Goal: Communication & Community: Answer question/provide support

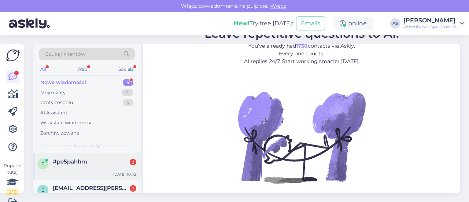
click at [94, 160] on div "#pe5pahhm 2" at bounding box center [95, 161] width 84 height 7
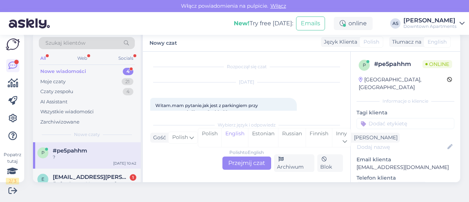
scroll to position [69, 0]
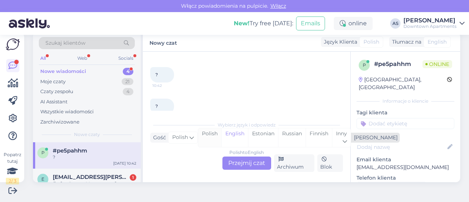
click at [212, 131] on div "Polish" at bounding box center [209, 137] width 23 height 19
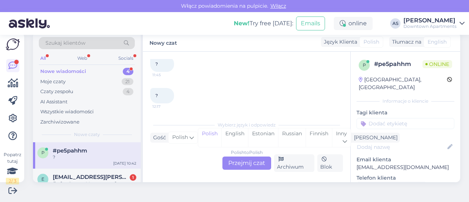
scroll to position [111, 0]
click at [250, 160] on div "Polish to Polish Przejmij czat" at bounding box center [246, 162] width 49 height 13
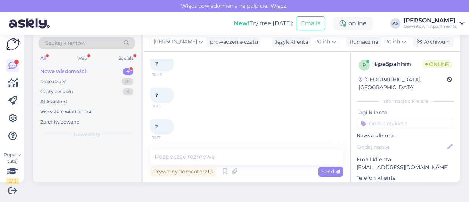
scroll to position [79, 0]
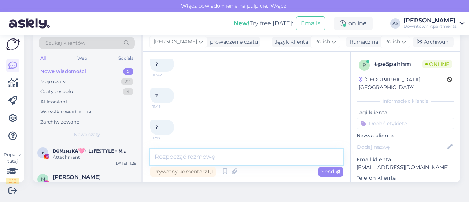
click at [197, 157] on textarea at bounding box center [246, 156] width 193 height 15
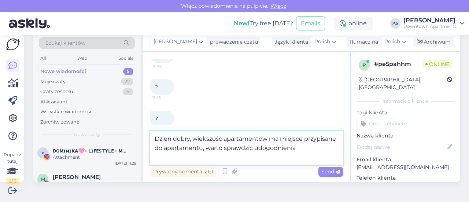
scroll to position [97, 0]
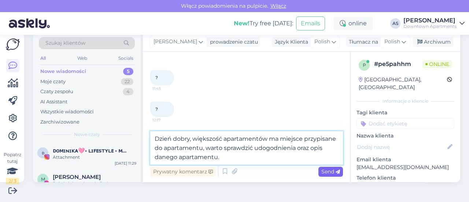
type textarea "Dzień dobry, większość apartamentów ma miejsce przypisane do apartamentu, warto…"
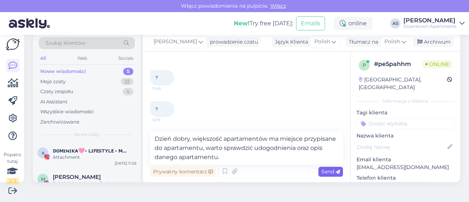
click at [322, 167] on div "Send" at bounding box center [330, 172] width 25 height 10
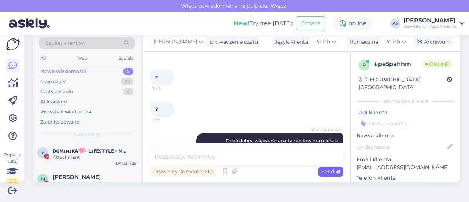
scroll to position [124, 0]
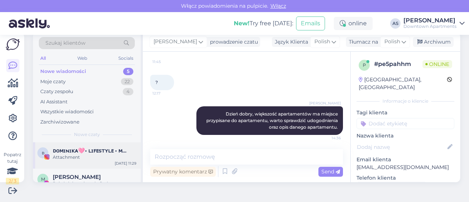
click at [97, 155] on div "Attachment" at bounding box center [95, 157] width 84 height 7
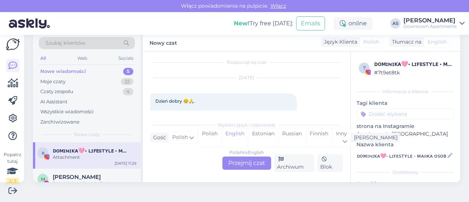
scroll to position [34, 0]
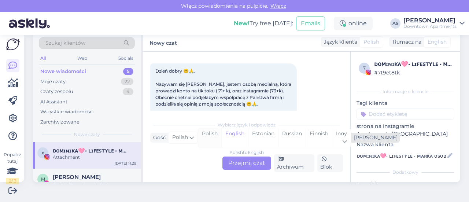
click at [210, 133] on div "Polish" at bounding box center [209, 137] width 23 height 19
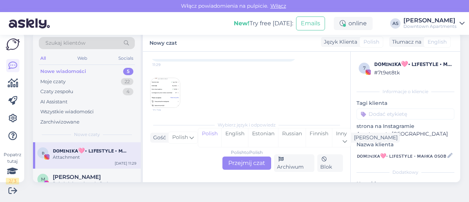
scroll to position [171, 0]
click at [175, 95] on img at bounding box center [165, 92] width 29 height 29
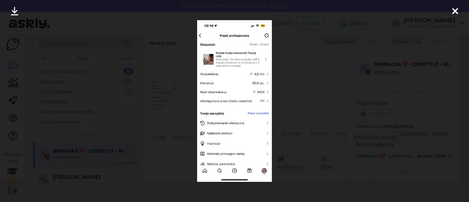
click at [452, 13] on icon at bounding box center [455, 12] width 6 height 10
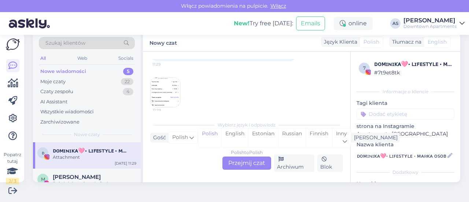
click at [238, 164] on div "Polish to Polish Przejmij czat" at bounding box center [246, 162] width 49 height 13
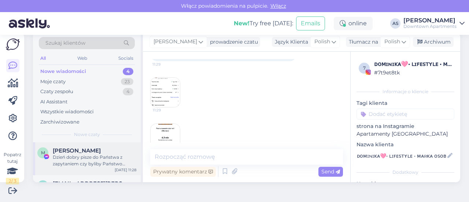
click at [114, 145] on div "M [PERSON_NAME] Dzień dobry pisze do Państwa z zapytaniem czy byliby Państwo ot…" at bounding box center [87, 158] width 108 height 33
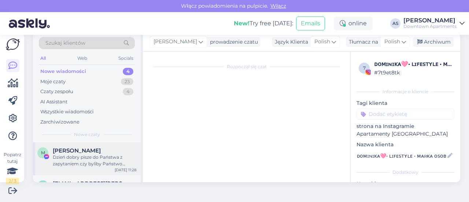
scroll to position [15, 0]
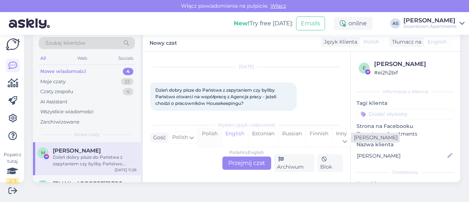
click at [210, 132] on div "Polish" at bounding box center [209, 137] width 23 height 19
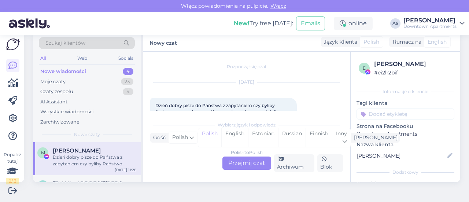
scroll to position [23, 0]
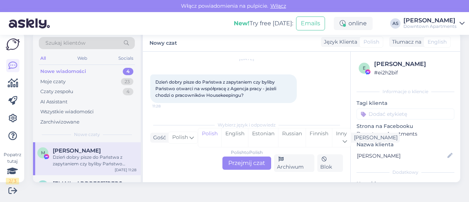
click at [233, 162] on div "Polish to Polish Przejmij czat" at bounding box center [246, 162] width 49 height 13
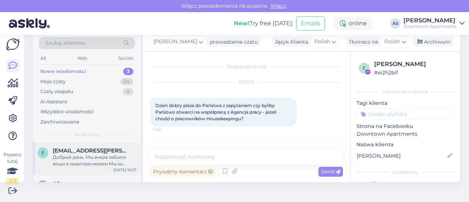
click at [105, 151] on span "[EMAIL_ADDRESS][PERSON_NAME][DOMAIN_NAME]" at bounding box center [91, 150] width 76 height 7
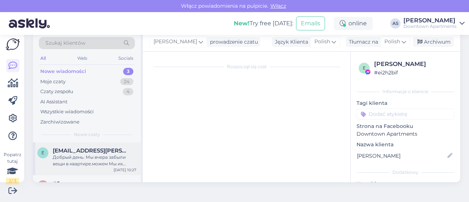
scroll to position [15, 0]
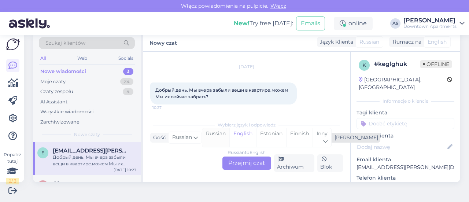
click at [218, 132] on div "Russian" at bounding box center [215, 137] width 27 height 19
click at [181, 139] on span "Russian" at bounding box center [182, 137] width 20 height 8
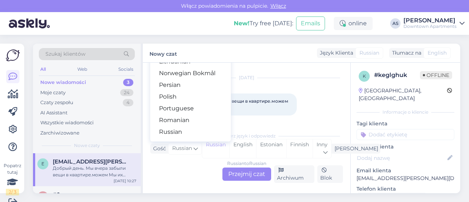
scroll to position [217, 0]
click at [180, 96] on link "Polish" at bounding box center [190, 96] width 81 height 12
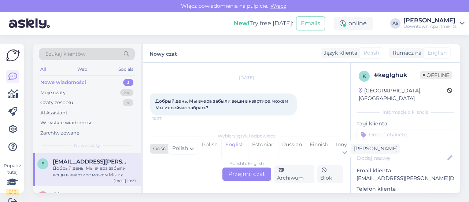
click at [193, 152] on icon at bounding box center [191, 148] width 4 height 8
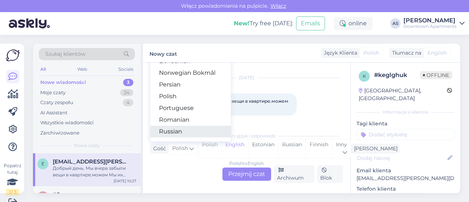
click at [185, 129] on link "Russian" at bounding box center [190, 132] width 81 height 12
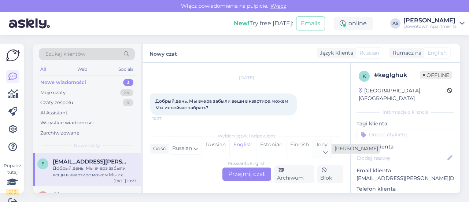
click at [325, 144] on span "Inny" at bounding box center [321, 144] width 11 height 7
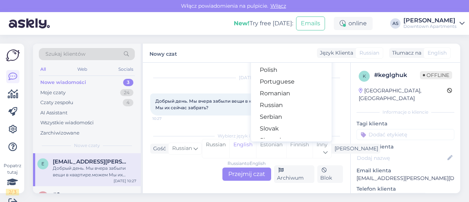
scroll to position [244, 0]
click at [263, 73] on link "Polish" at bounding box center [291, 70] width 81 height 12
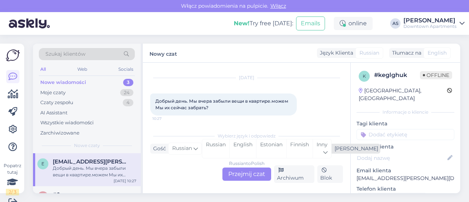
click at [339, 149] on div "[PERSON_NAME]" at bounding box center [355, 149] width 47 height 8
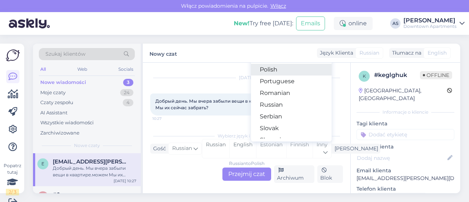
click at [262, 68] on link "Polish" at bounding box center [291, 70] width 81 height 12
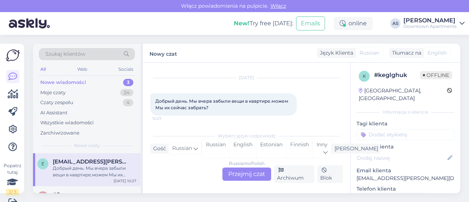
click at [247, 173] on div "Russian to Polish Przejmij czat" at bounding box center [246, 173] width 49 height 13
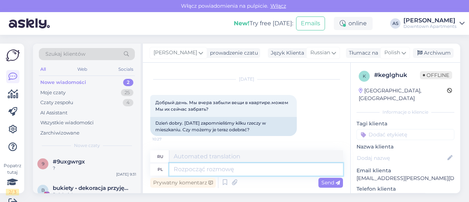
click at [229, 166] on textarea at bounding box center [256, 169] width 174 height 12
type textarea "J"
type textarea "Dzień d"
type textarea "День"
type textarea "Dzień dobry, o"
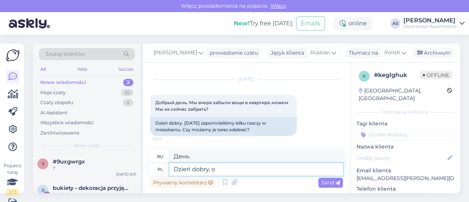
type textarea "Доброе утро,"
type textarea "Dzień dobry, o k"
type textarea "Доброе утро, о"
type textarea "Dzień dobry, o jakim"
type textarea "Доброе утро, который час?"
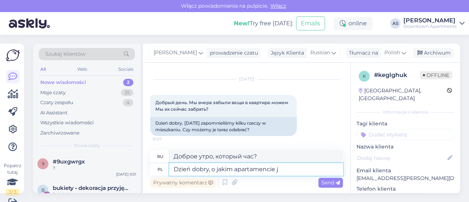
type textarea "Dzień dobry, o jakim apartamencie je"
type textarea "Доброе утро, о какой квартире идет речь?"
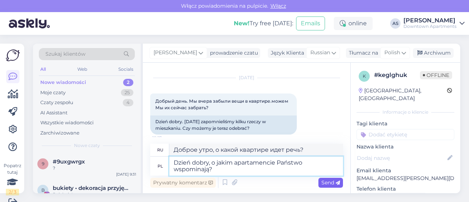
type textarea "Dzień dobry, o jakim apartamencie Państwo wspominają?"
click at [322, 182] on span "Send" at bounding box center [330, 182] width 19 height 7
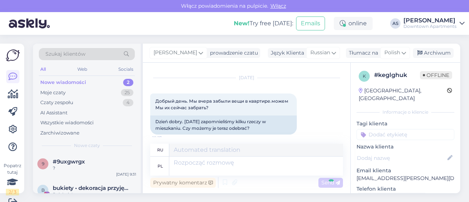
scroll to position [11, 0]
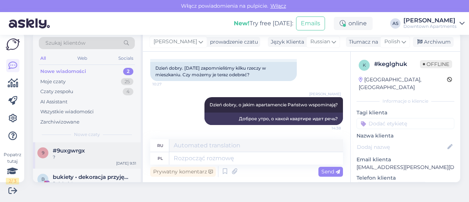
click at [102, 151] on div "#9uxgwrgx" at bounding box center [95, 150] width 84 height 7
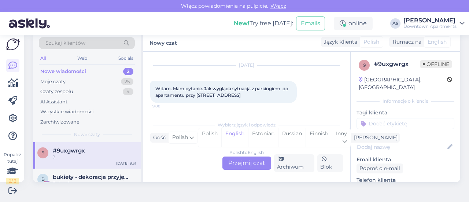
scroll to position [20, 0]
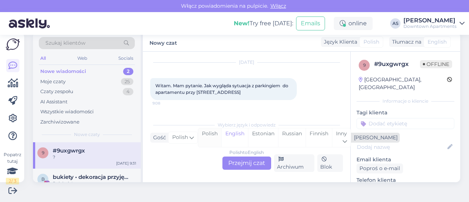
click at [207, 134] on div "Polish" at bounding box center [209, 137] width 23 height 19
click at [233, 160] on div "Polish to Polish Przejmij czat" at bounding box center [246, 162] width 49 height 13
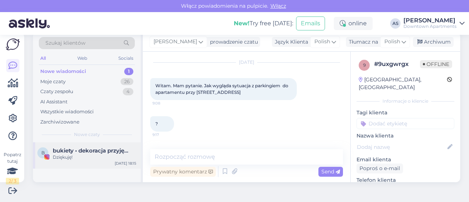
click at [118, 151] on span "bukiety • dekoracja przyjęć • flower boxy • [GEOGRAPHIC_DATA] • [GEOGRAPHIC_DAT…" at bounding box center [91, 150] width 76 height 7
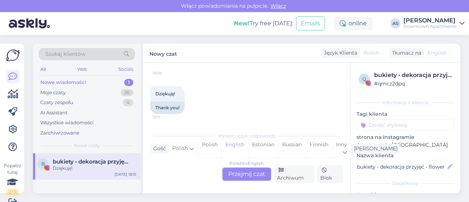
scroll to position [11, 0]
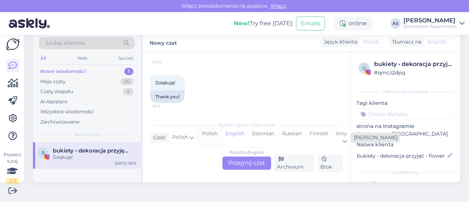
click at [208, 131] on div "Polish" at bounding box center [209, 137] width 23 height 19
click at [236, 163] on div "Polish to Polish Przejmij czat" at bounding box center [246, 162] width 49 height 13
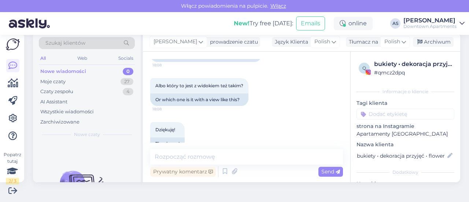
scroll to position [386, 0]
